Goal: Navigation & Orientation: Find specific page/section

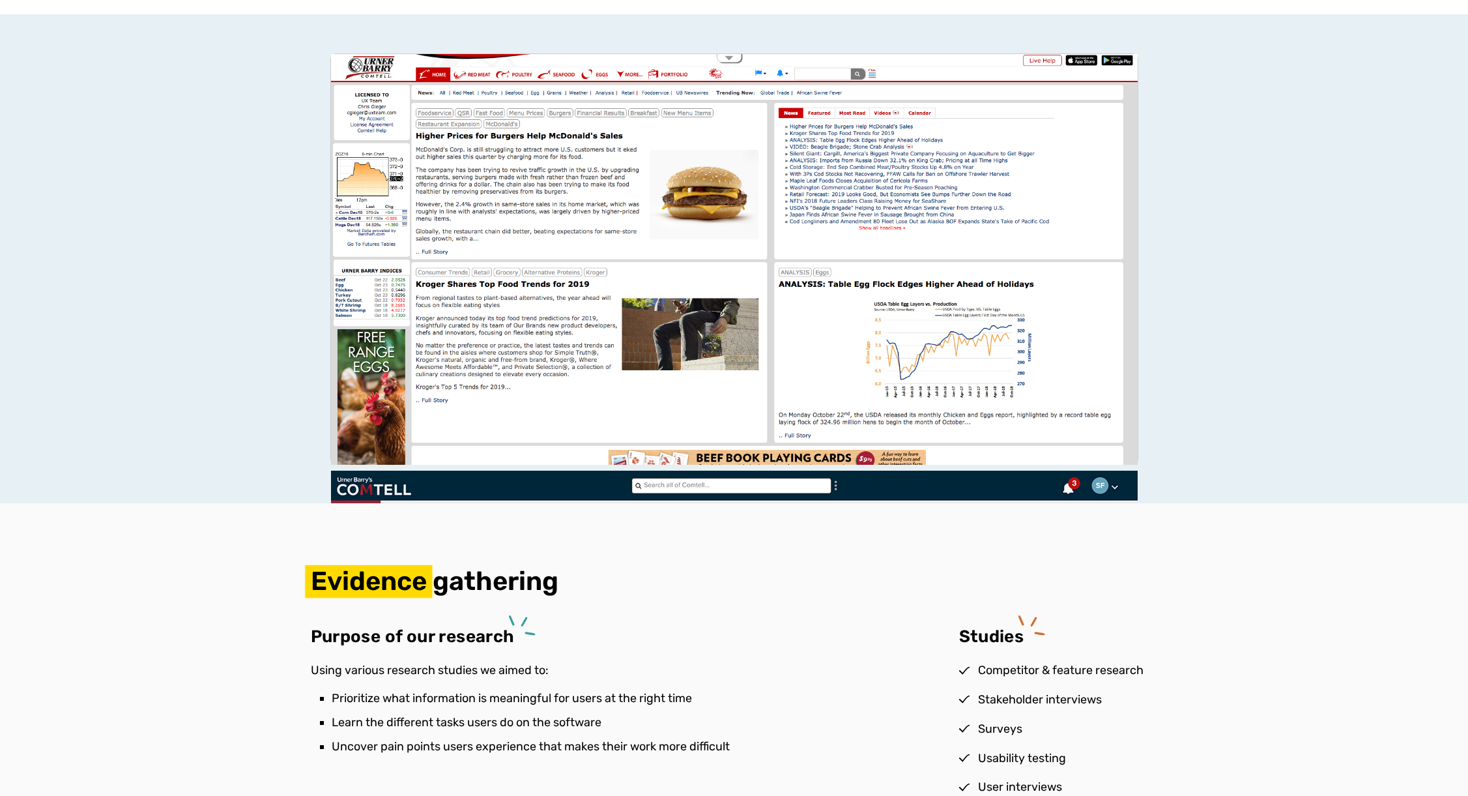
scroll to position [1108, 0]
drag, startPoint x: 733, startPoint y: 267, endPoint x: 135, endPoint y: 278, distance: 598.3
click at [135, 278] on div at bounding box center [734, 258] width 1468 height 489
click at [195, 278] on div at bounding box center [734, 258] width 1468 height 489
drag, startPoint x: 338, startPoint y: 267, endPoint x: 753, endPoint y: 270, distance: 414.5
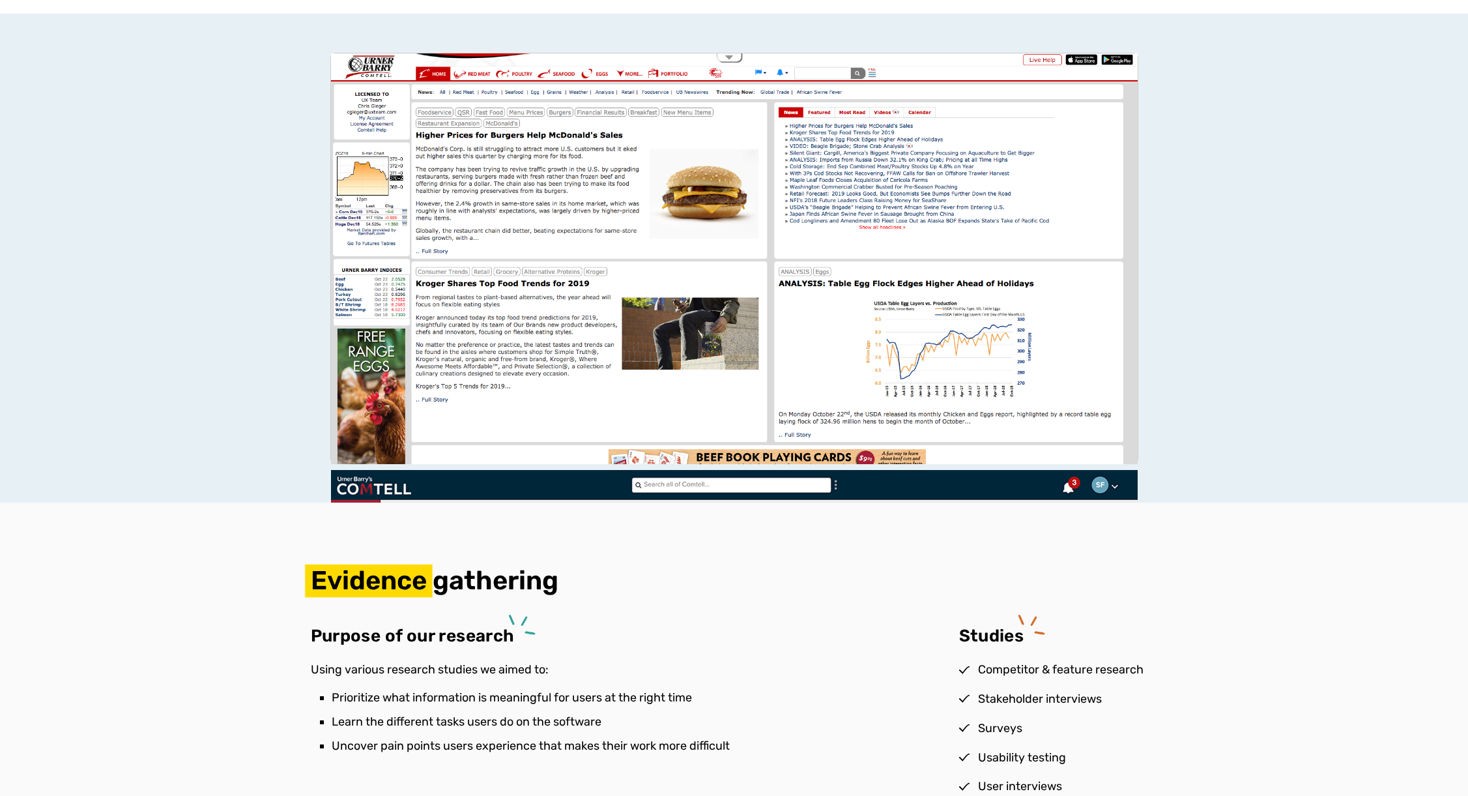
drag, startPoint x: 753, startPoint y: 264, endPoint x: 263, endPoint y: 279, distance: 490.9
click at [264, 278] on div at bounding box center [734, 258] width 1468 height 489
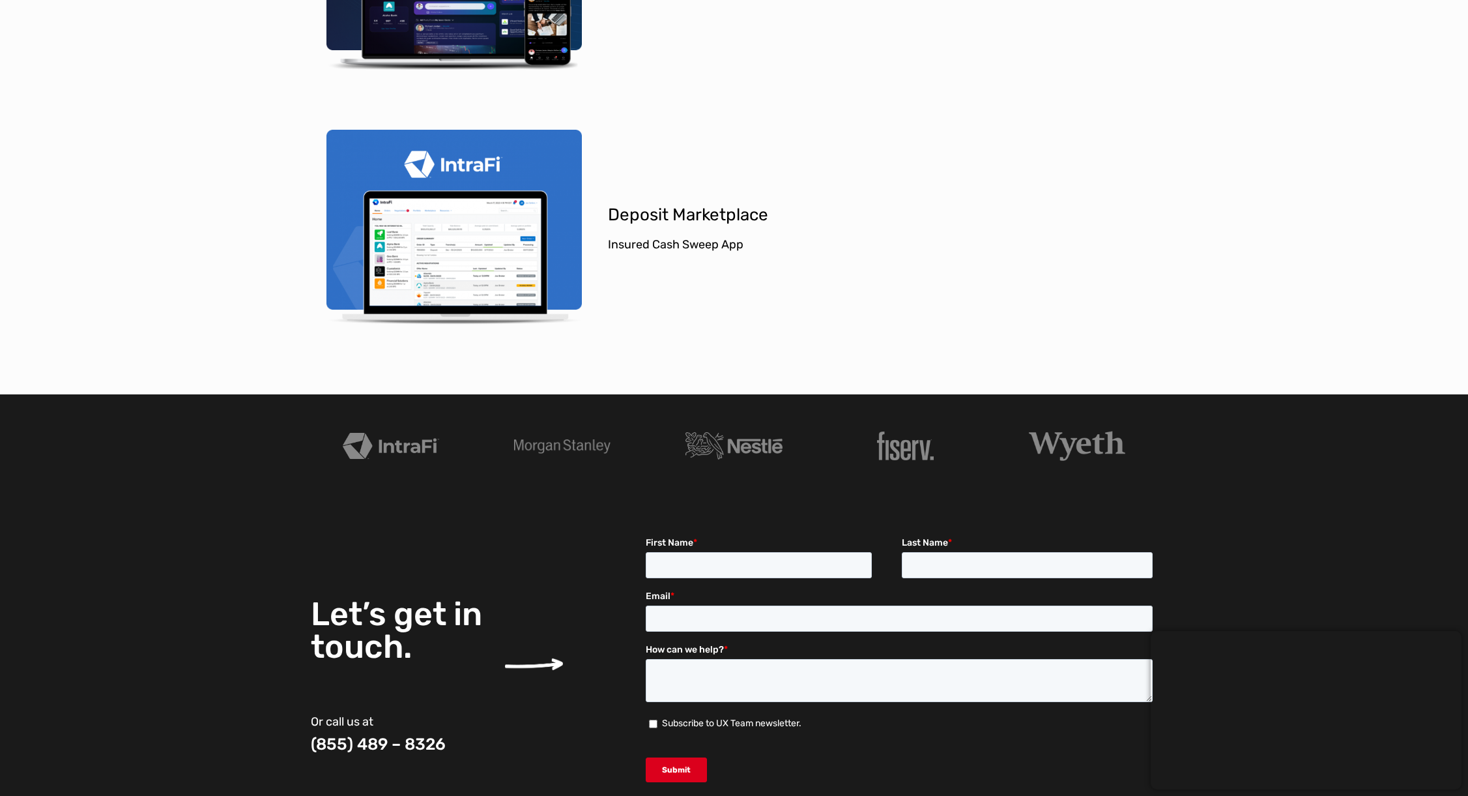
scroll to position [4170, 0]
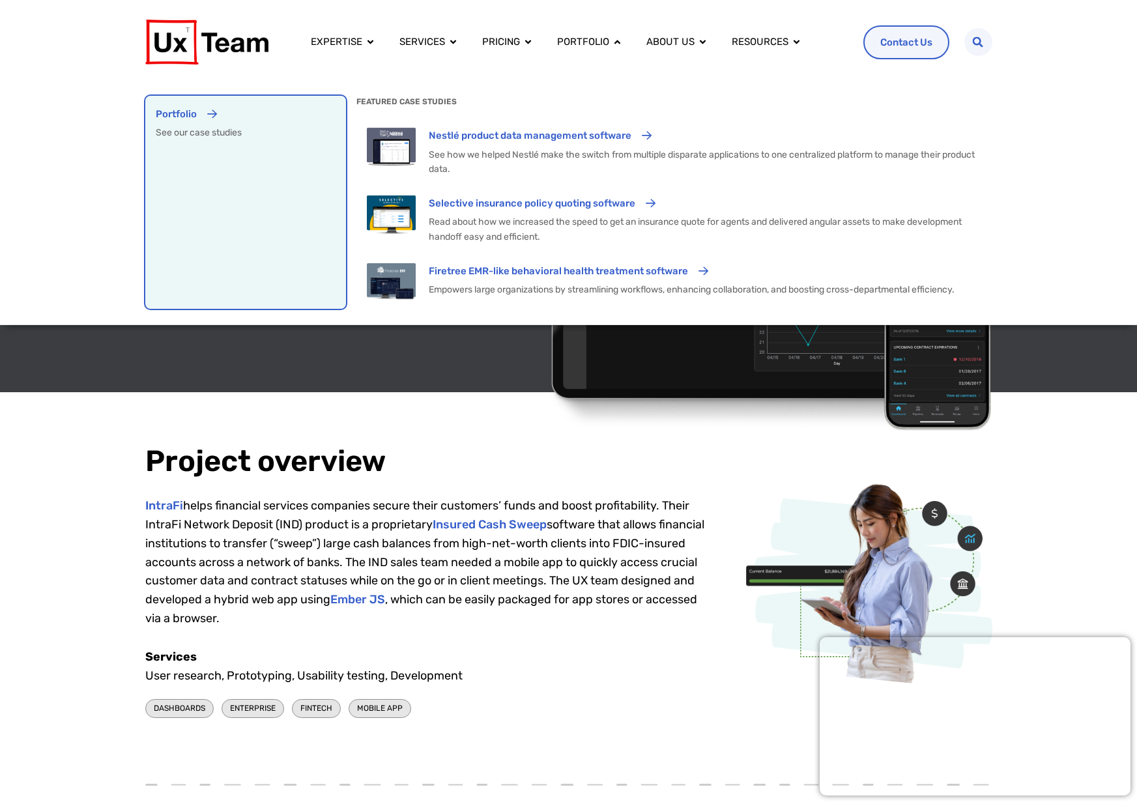
click at [233, 192] on div "Portfolio See our case studies" at bounding box center [246, 202] width 180 height 193
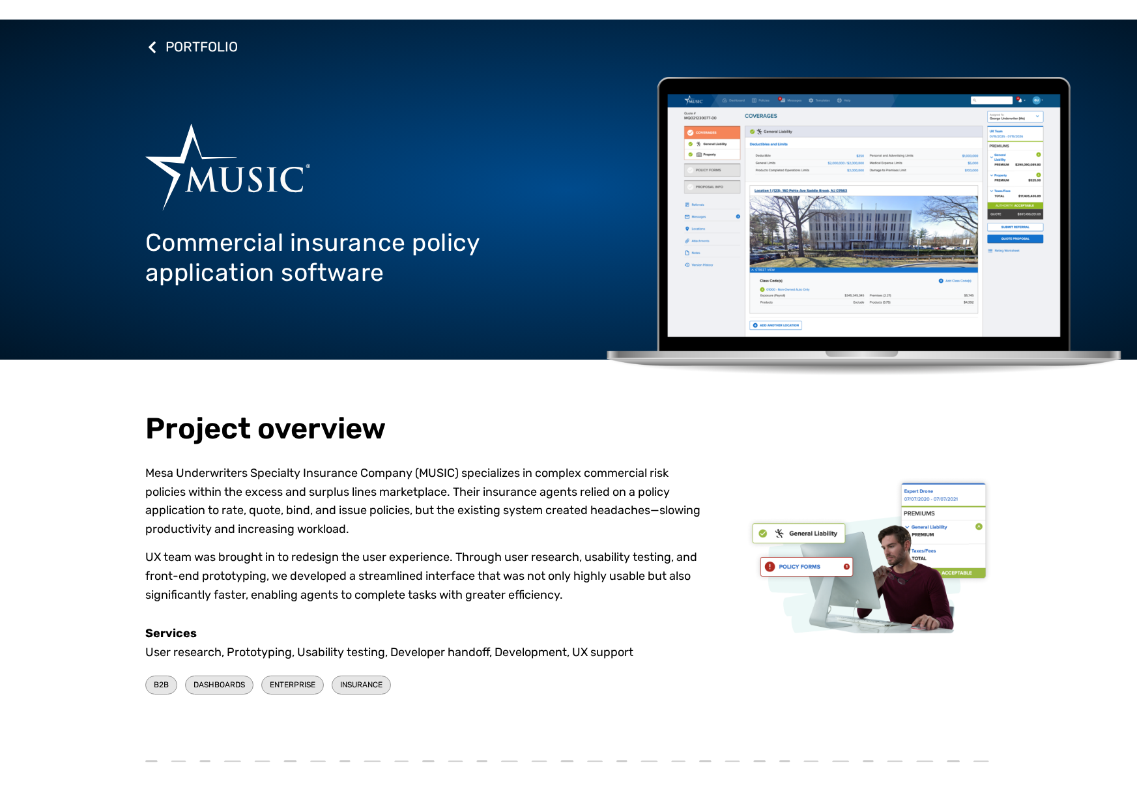
scroll to position [65, 0]
